Goal: Task Accomplishment & Management: Manage account settings

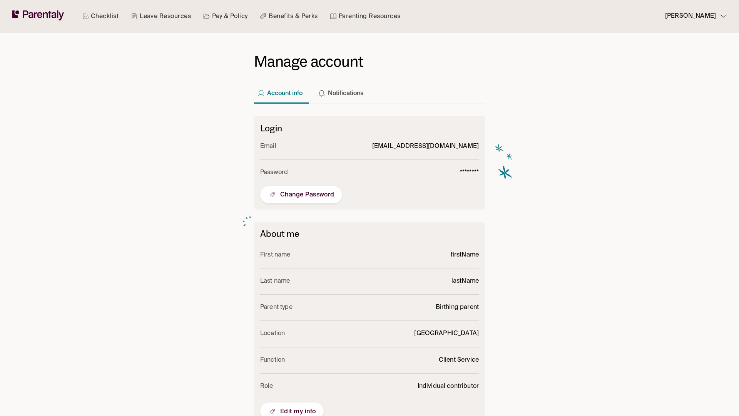
click at [292, 407] on span "Edit my info" at bounding box center [292, 411] width 48 height 9
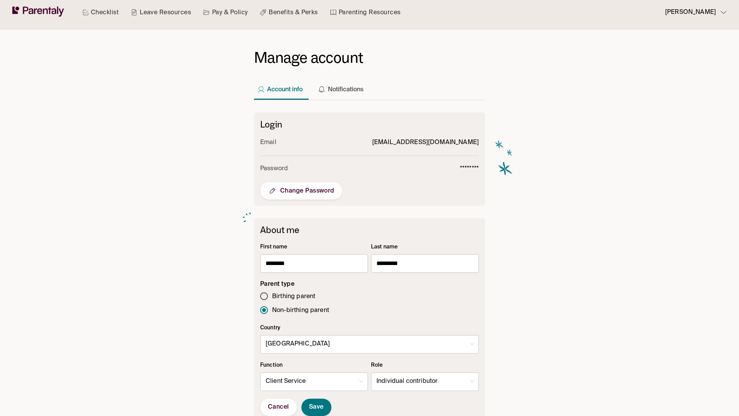
click at [425, 381] on body "Checklist Leave Resources Pay & Policy Benefits & Perks Parenting Resources [PE…" at bounding box center [369, 295] width 739 height 599
click at [425, 399] on li "Manager" at bounding box center [425, 398] width 107 height 15
type input "*"
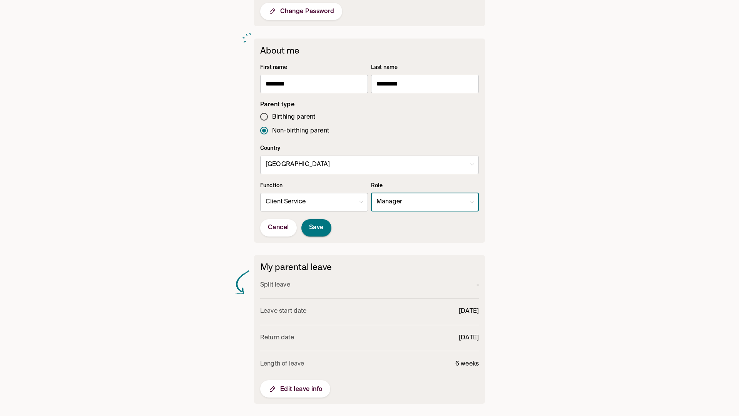
click at [316, 228] on span "Save" at bounding box center [316, 228] width 15 height 8
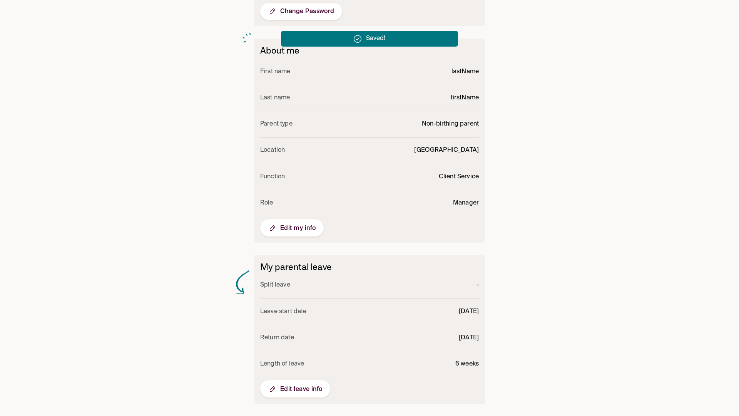
click at [292, 228] on span "Edit my info" at bounding box center [292, 227] width 48 height 9
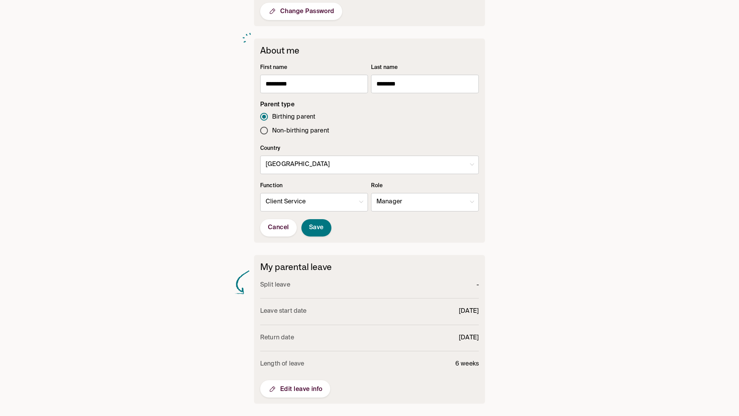
click at [425, 202] on body "Checklist Leave Resources Pay & Policy Benefits & Perks Parenting Resources las…" at bounding box center [369, 116] width 739 height 599
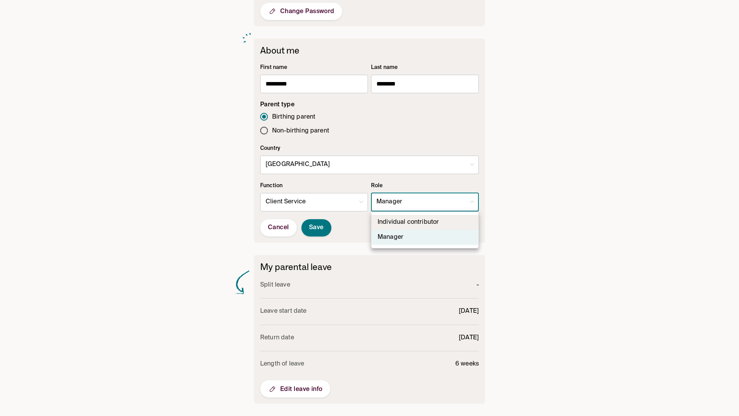
click at [425, 222] on li "Individual contributor" at bounding box center [425, 222] width 107 height 15
type input "**"
click at [316, 228] on span "Save" at bounding box center [316, 228] width 15 height 8
